Goal: Information Seeking & Learning: Learn about a topic

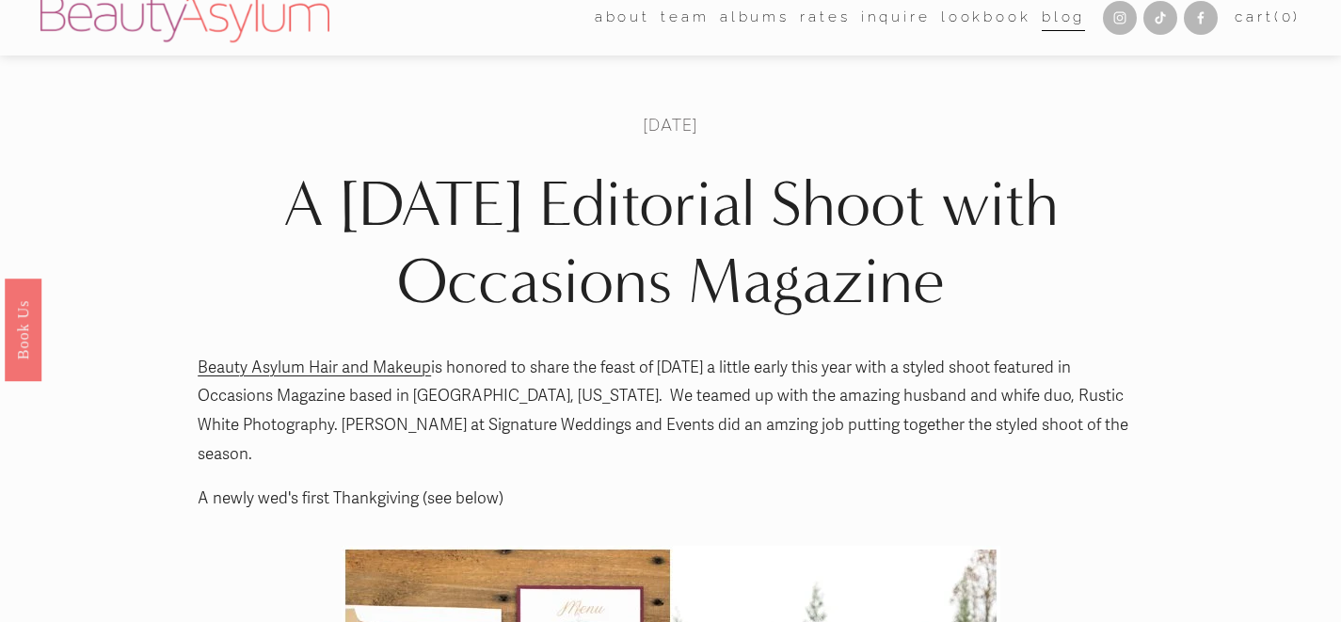
scroll to position [1, 0]
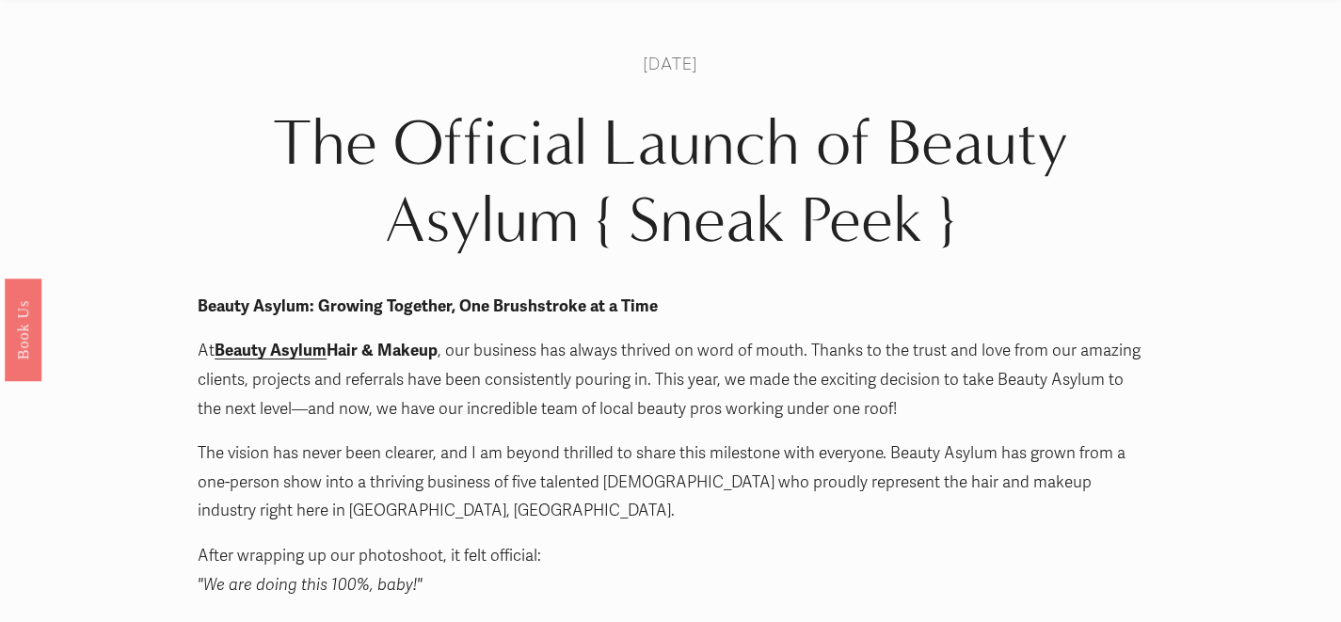
scroll to position [78, 0]
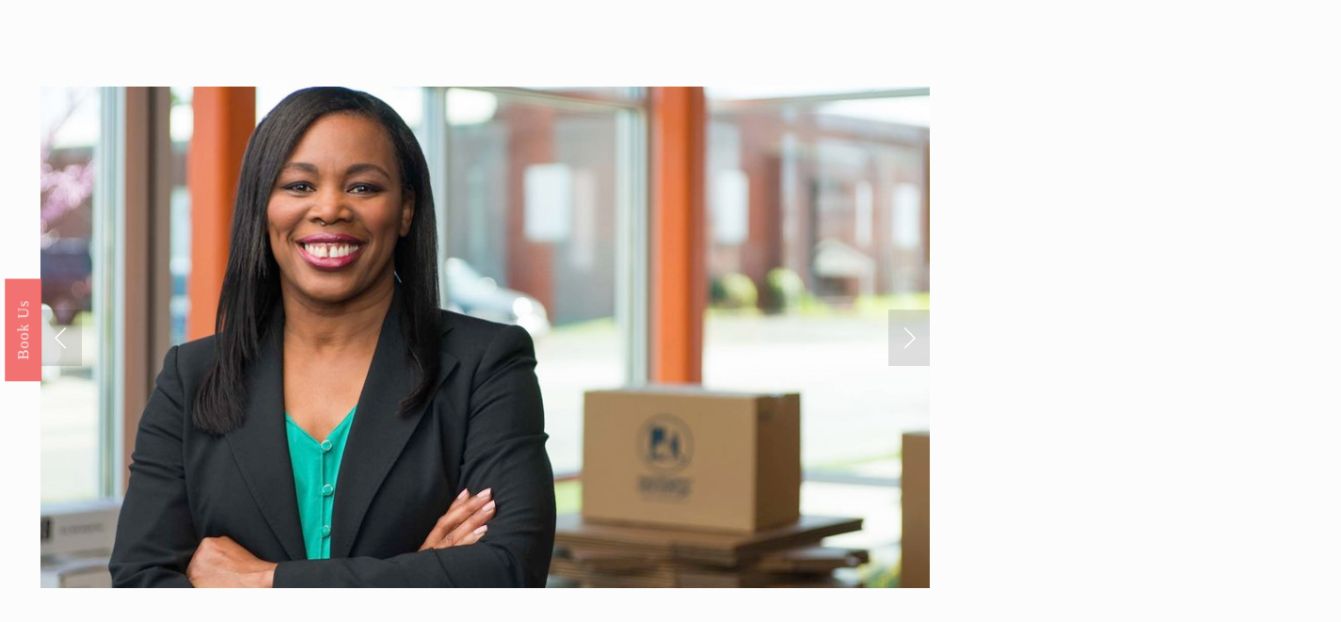
scroll to position [94, 0]
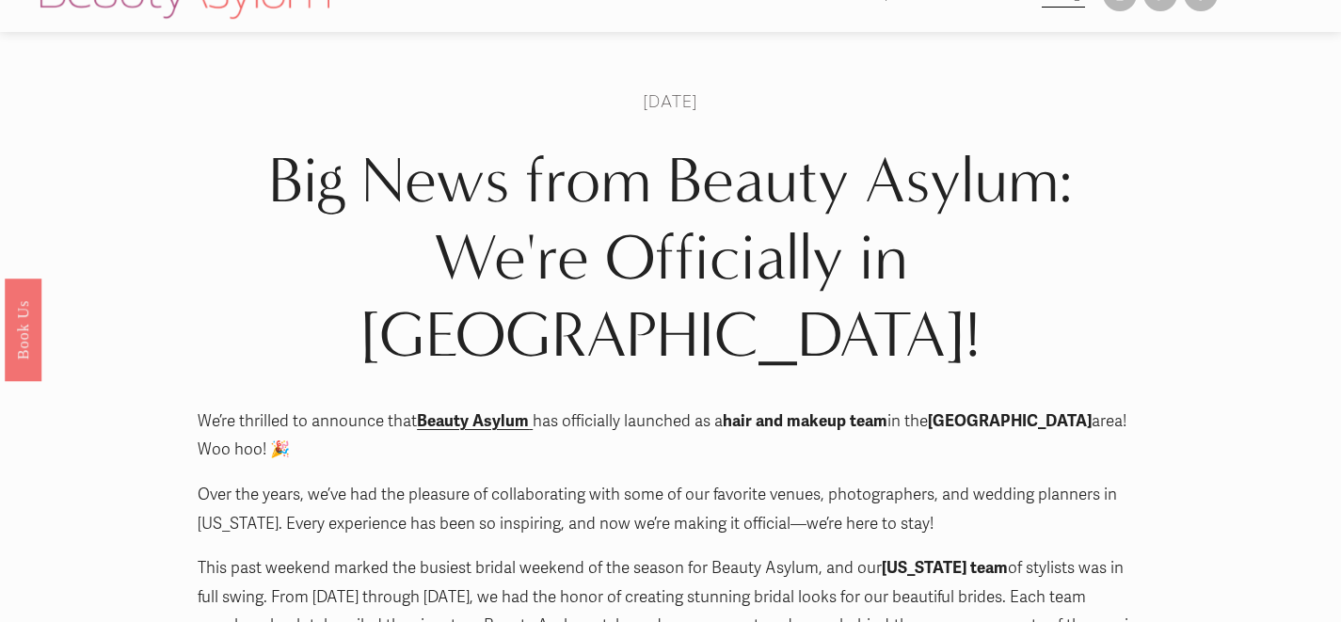
scroll to position [34, 0]
